Goal: Browse casually

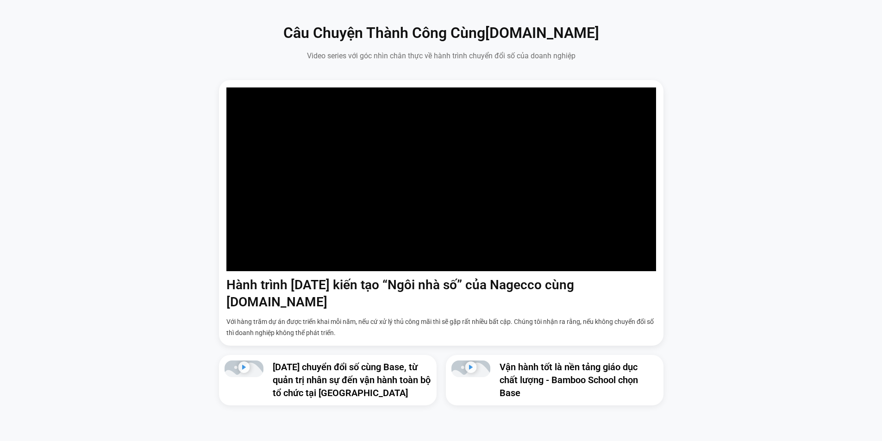
scroll to position [740, 0]
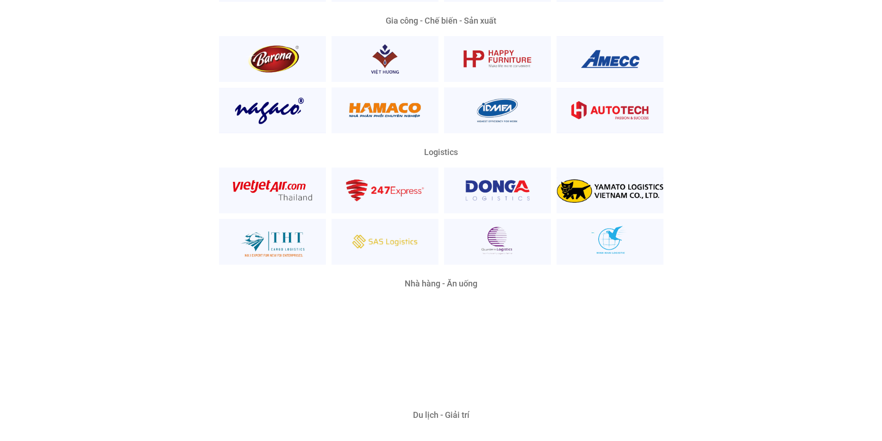
scroll to position [2314, 0]
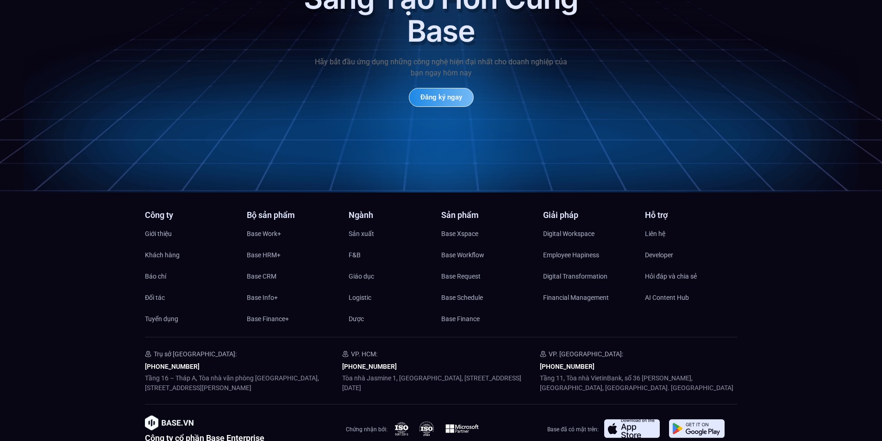
scroll to position [4286, 0]
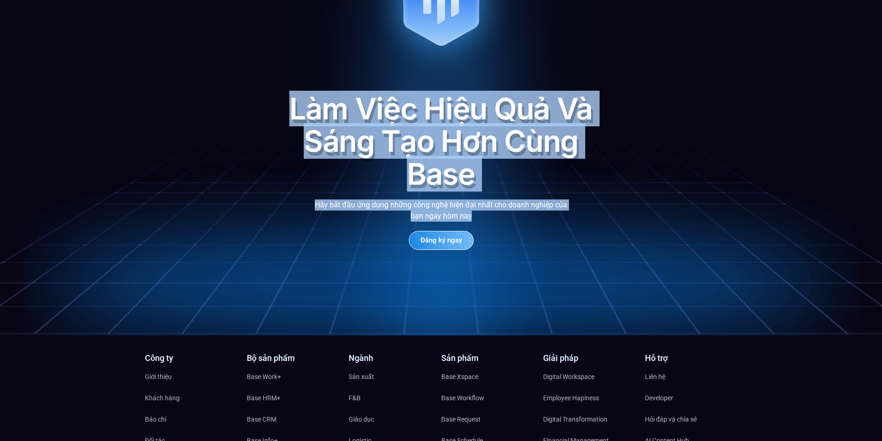
drag, startPoint x: 293, startPoint y: 93, endPoint x: 587, endPoint y: 213, distance: 316.9
click at [587, 213] on div "Làm Việc Hiệu Quả Và Sáng Tạo Hơn Cùng Base Hãy bắt đầu ứng dụng những công ngh…" at bounding box center [440, 87] width 305 height 325
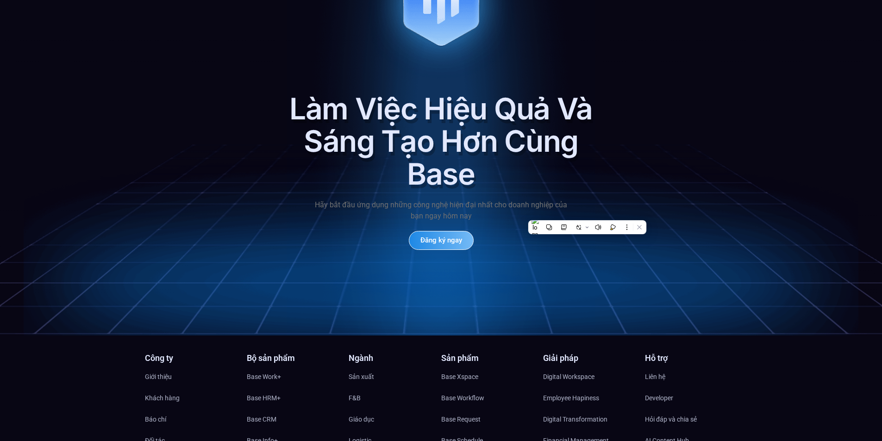
click at [627, 210] on div "Làm Việc Hiệu Quả Và Sáng Tạo Hơn Cùng Base Hãy bắt đầu ứng dụng những công ngh…" at bounding box center [441, 126] width 882 height 420
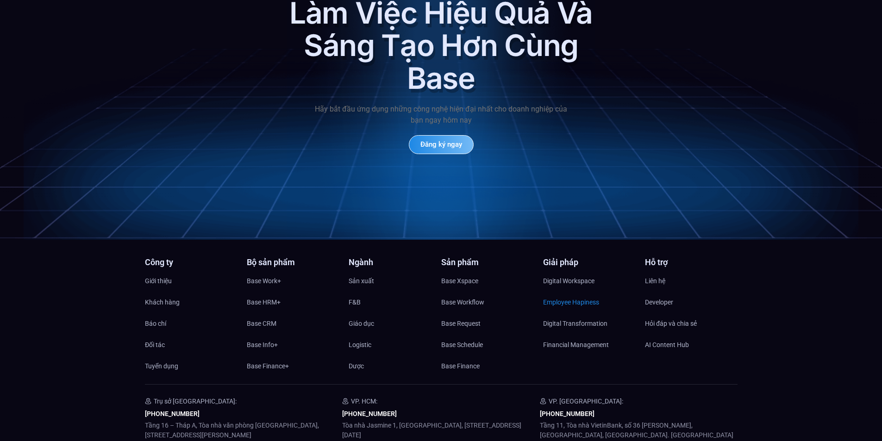
scroll to position [4471, 0]
